Goal: Navigation & Orientation: Find specific page/section

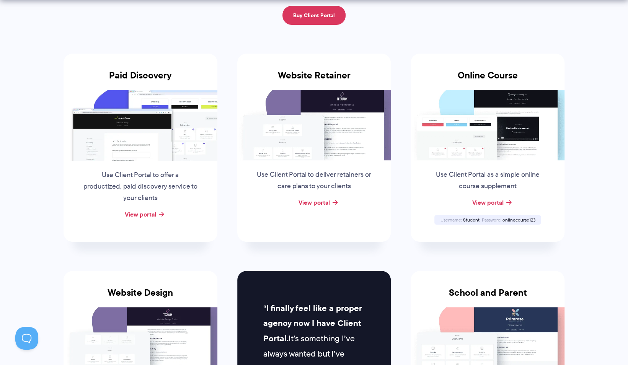
click at [317, 152] on img at bounding box center [314, 125] width 154 height 70
click at [314, 198] on link "View portal" at bounding box center [313, 202] width 31 height 9
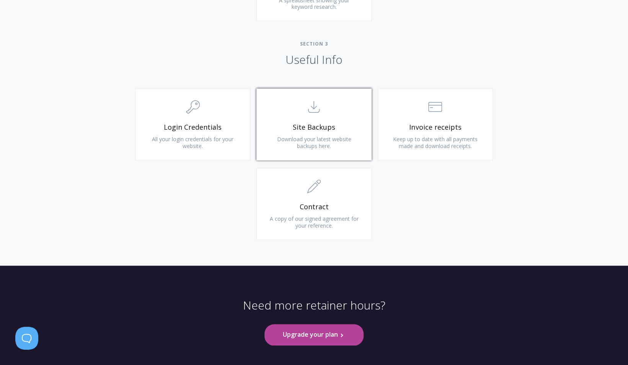
scroll to position [691, 0]
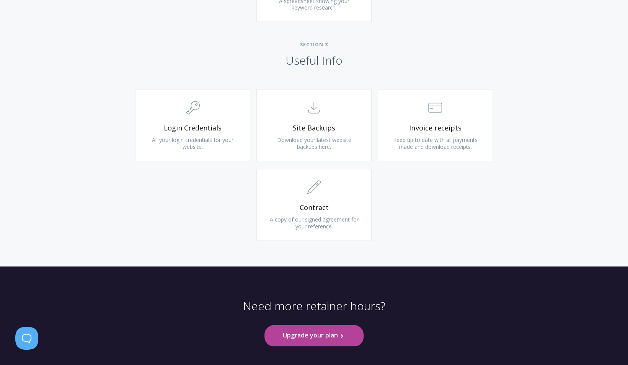
click at [232, 209] on div ".cls-1{fill:none;stroke:#000;stroke-miterlimit:10;stroke-width:2px;} 1. General…" at bounding box center [314, 168] width 392 height 159
click at [448, 139] on span "Keep up to date with all payments made and download receipts." at bounding box center [435, 143] width 85 height 14
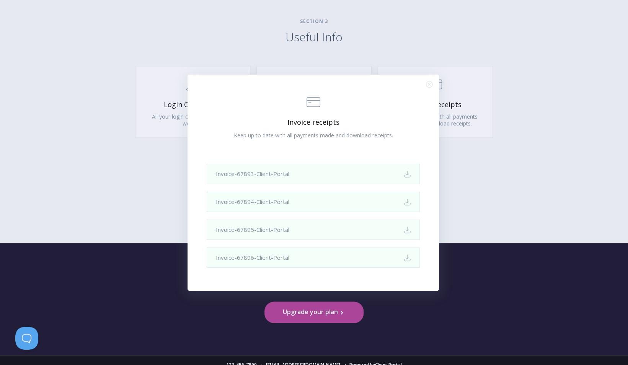
scroll to position [712, 0]
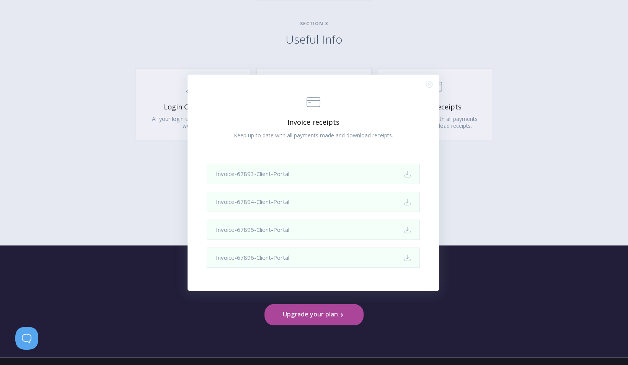
click at [427, 87] on circle "Close (Press escape to close)" at bounding box center [429, 84] width 6 height 6
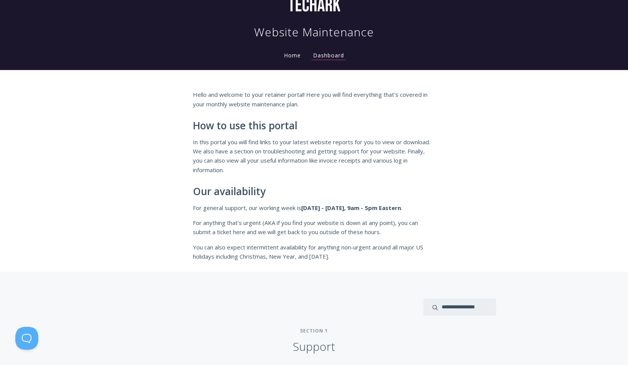
scroll to position [0, 0]
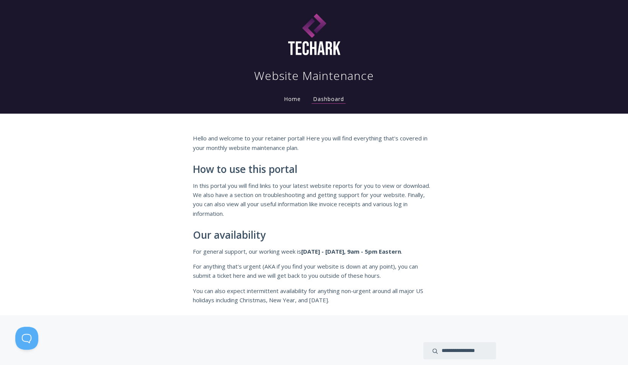
click at [287, 103] on li "Home" at bounding box center [292, 96] width 29 height 15
click at [294, 99] on link "Home" at bounding box center [293, 98] width 20 height 7
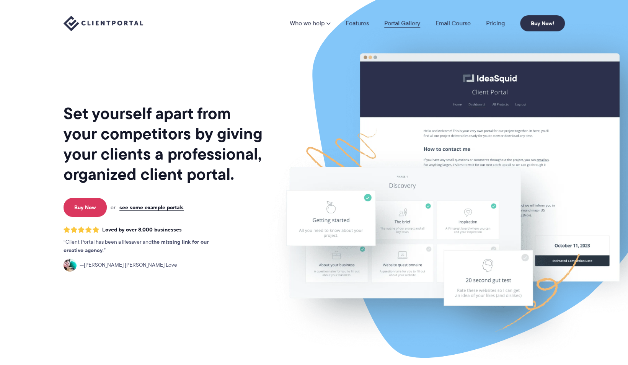
click at [413, 21] on link "Portal Gallery" at bounding box center [402, 23] width 36 height 6
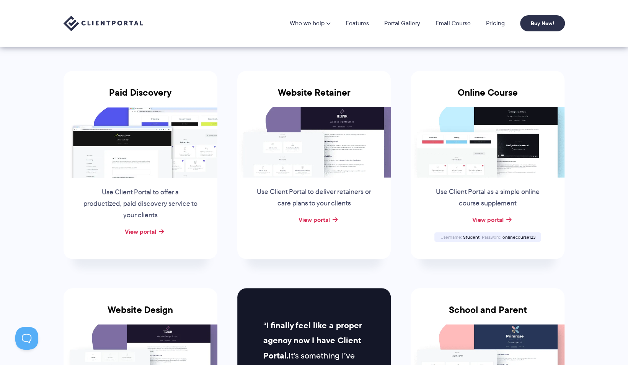
scroll to position [105, 0]
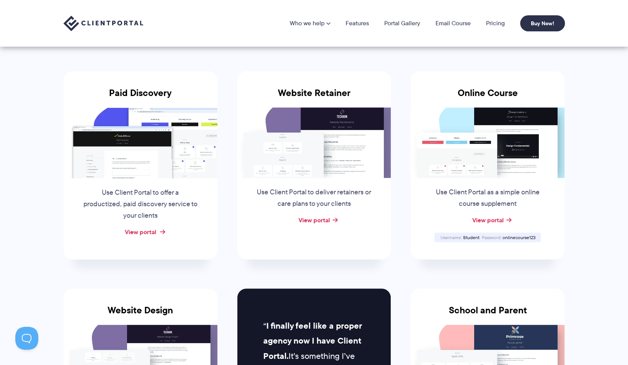
click at [132, 232] on link "View portal" at bounding box center [140, 231] width 31 height 9
